Goal: Task Accomplishment & Management: Manage account settings

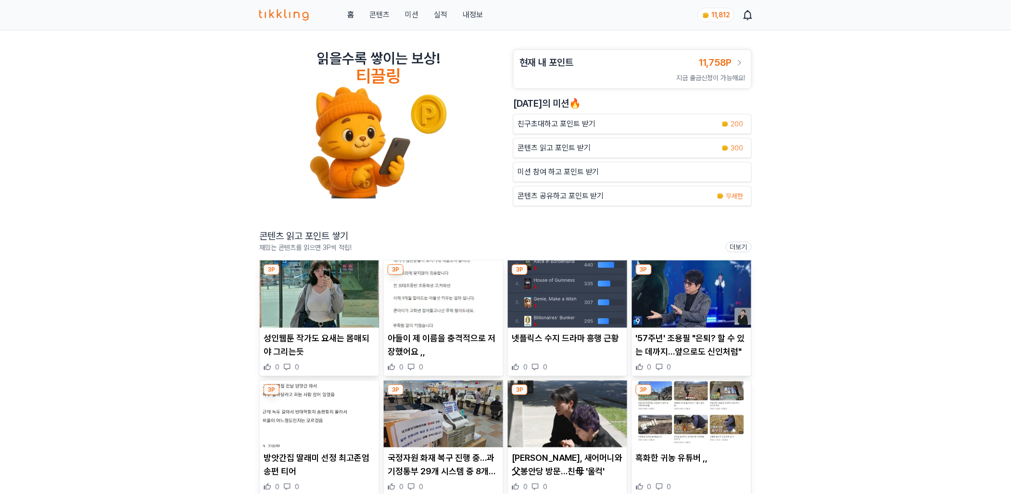
click at [587, 303] on img at bounding box center [567, 294] width 119 height 67
click at [667, 306] on img at bounding box center [691, 294] width 119 height 67
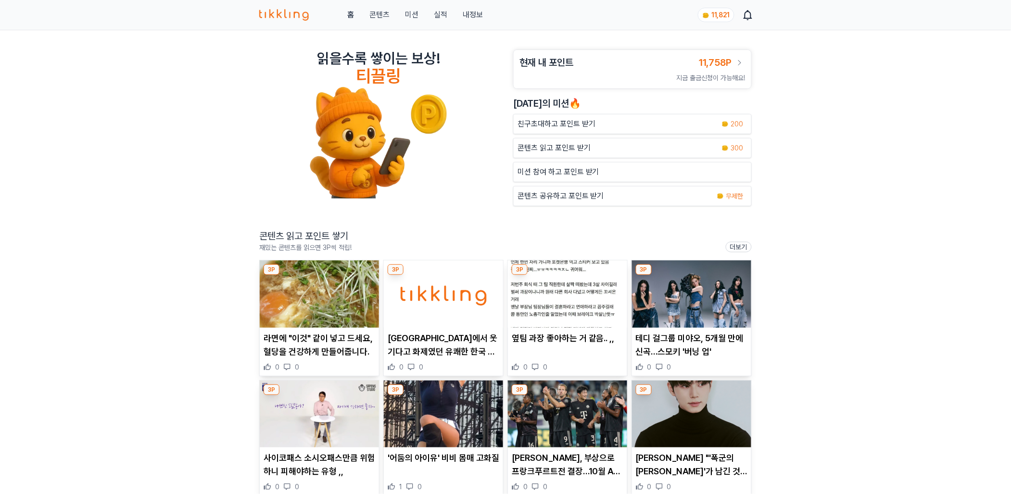
click at [441, 18] on link "실적" at bounding box center [440, 15] width 13 height 12
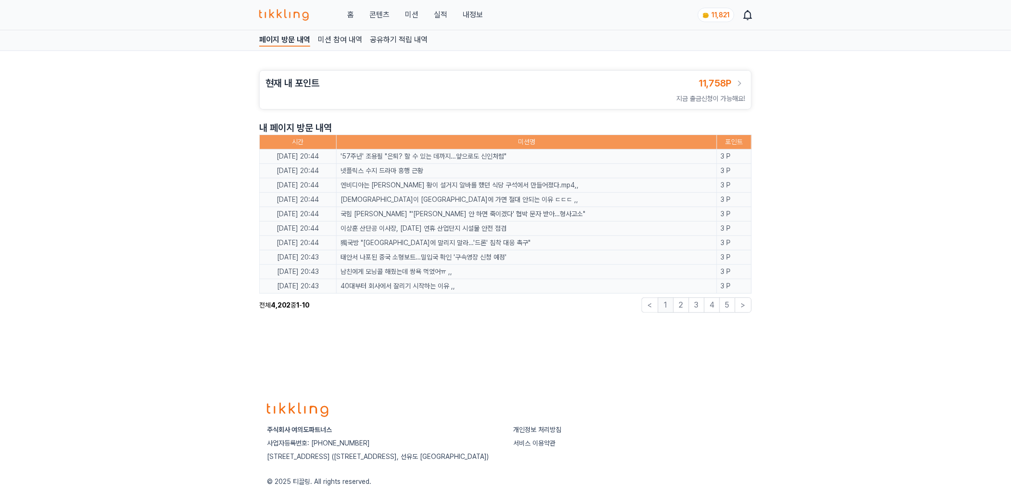
click at [464, 13] on link "내정보" at bounding box center [473, 15] width 20 height 12
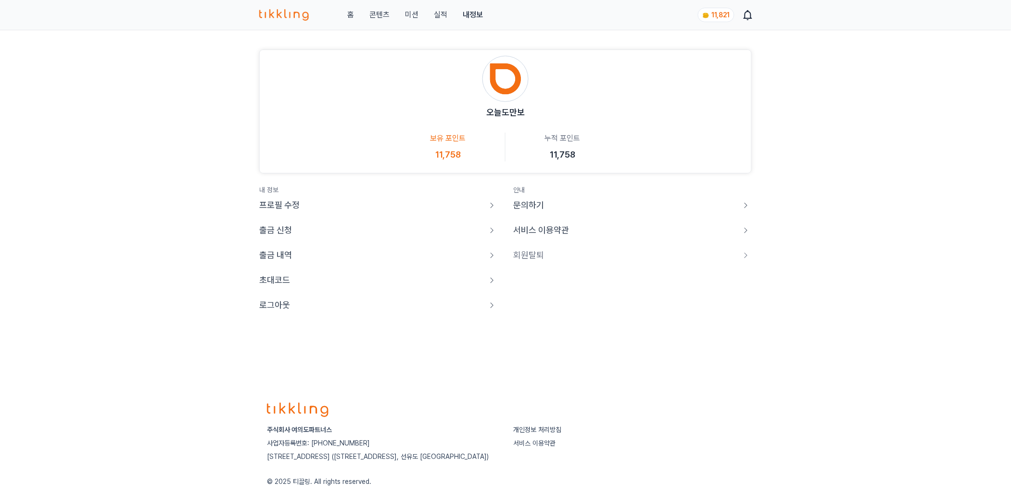
click at [276, 310] on p "로그아웃" at bounding box center [274, 305] width 31 height 13
